Goal: Book appointment/travel/reservation

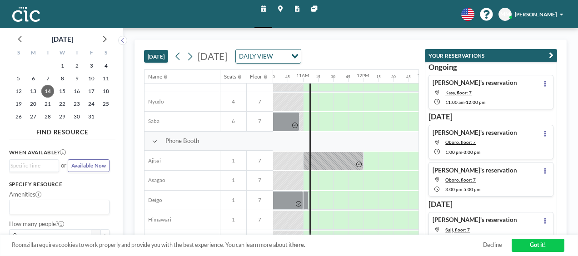
scroll to position [170, 635]
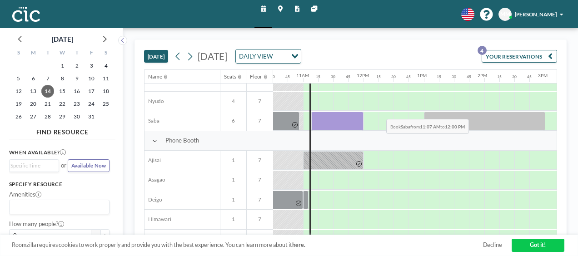
drag, startPoint x: 348, startPoint y: 113, endPoint x: 363, endPoint y: 111, distance: 15.1
click at [363, 111] on div at bounding box center [363, 121] width 1451 height 20
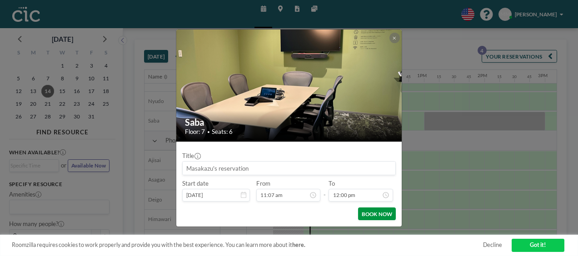
scroll to position [704, 0]
click at [378, 211] on button "BOOK NOW" at bounding box center [377, 214] width 38 height 13
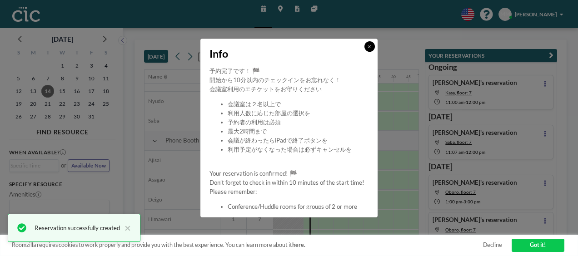
click at [367, 49] on button at bounding box center [369, 46] width 10 height 10
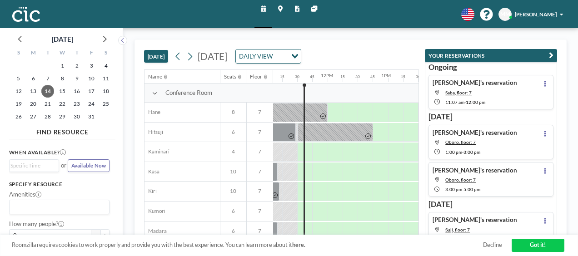
scroll to position [0, 675]
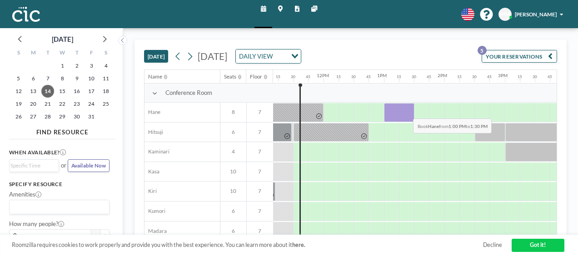
drag, startPoint x: 388, startPoint y: 110, endPoint x: 406, endPoint y: 111, distance: 17.7
click at [406, 111] on div at bounding box center [399, 112] width 30 height 19
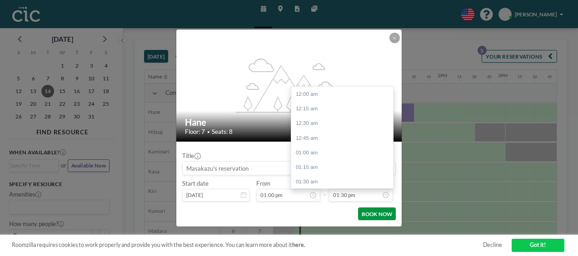
scroll to position [793, 0]
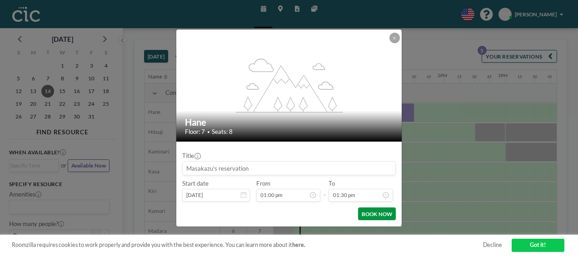
click at [377, 214] on button "BOOK NOW" at bounding box center [377, 214] width 38 height 13
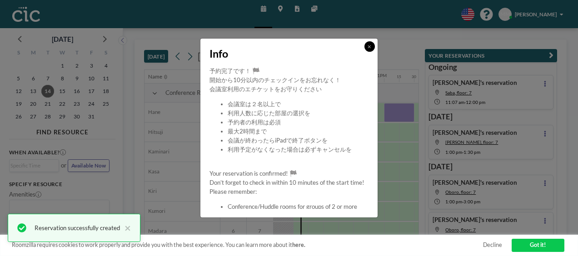
click at [369, 47] on icon at bounding box center [369, 47] width 3 height 5
